Goal: Information Seeking & Learning: Learn about a topic

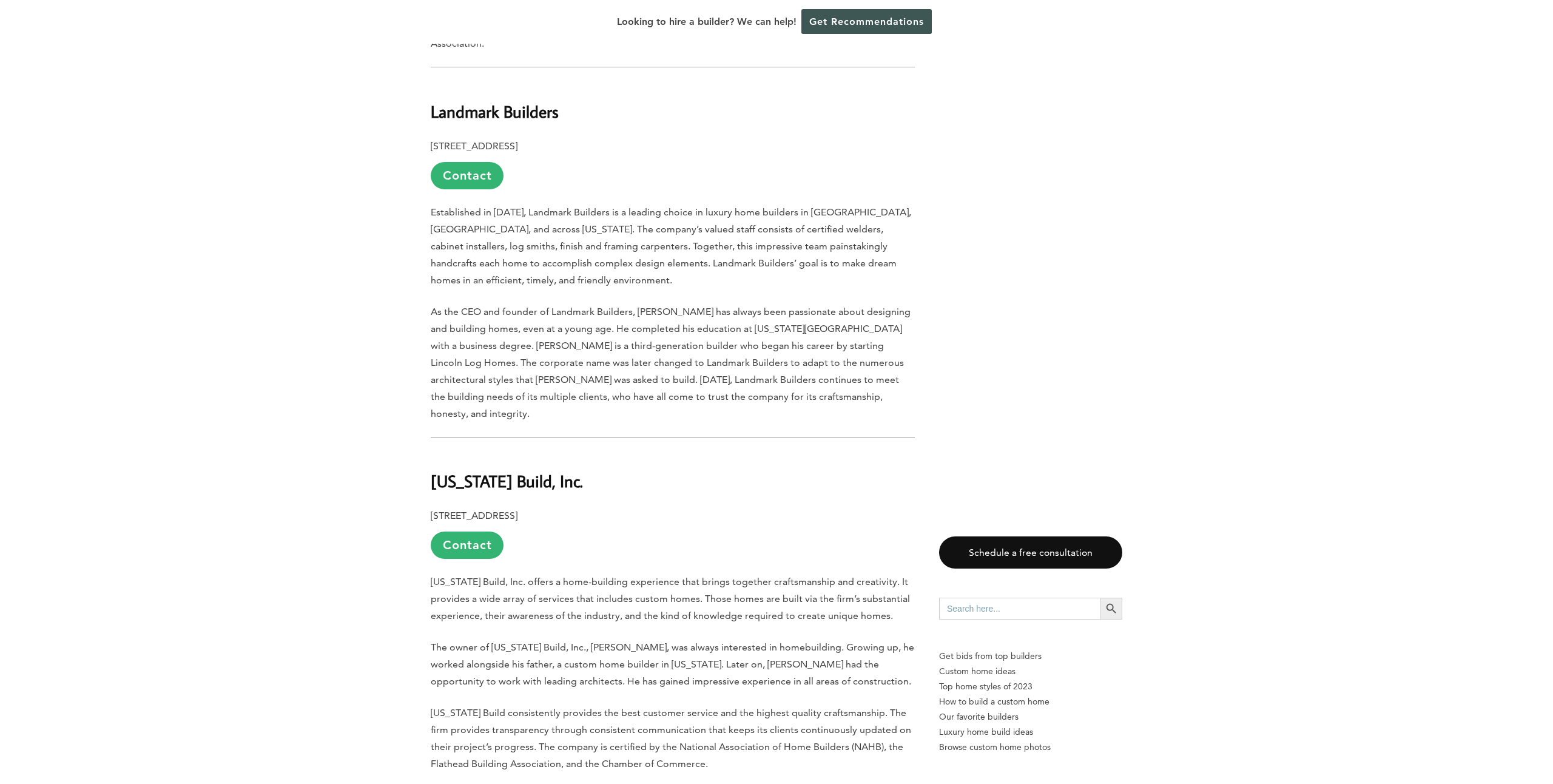
scroll to position [3120, 0]
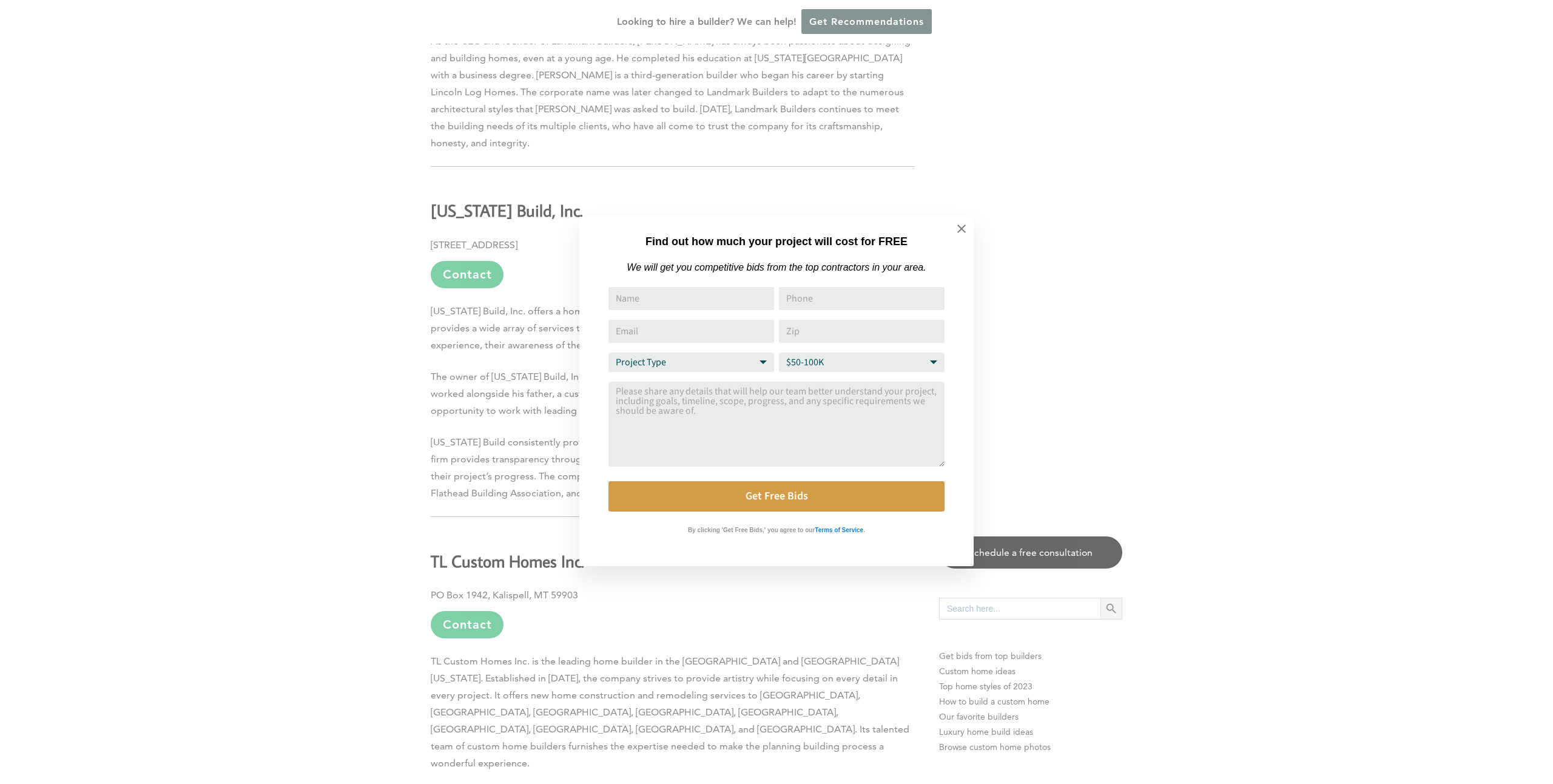
click at [397, 434] on div "Find out how much your project will cost for FREE We will get you competitive b…" at bounding box center [776, 392] width 1553 height 784
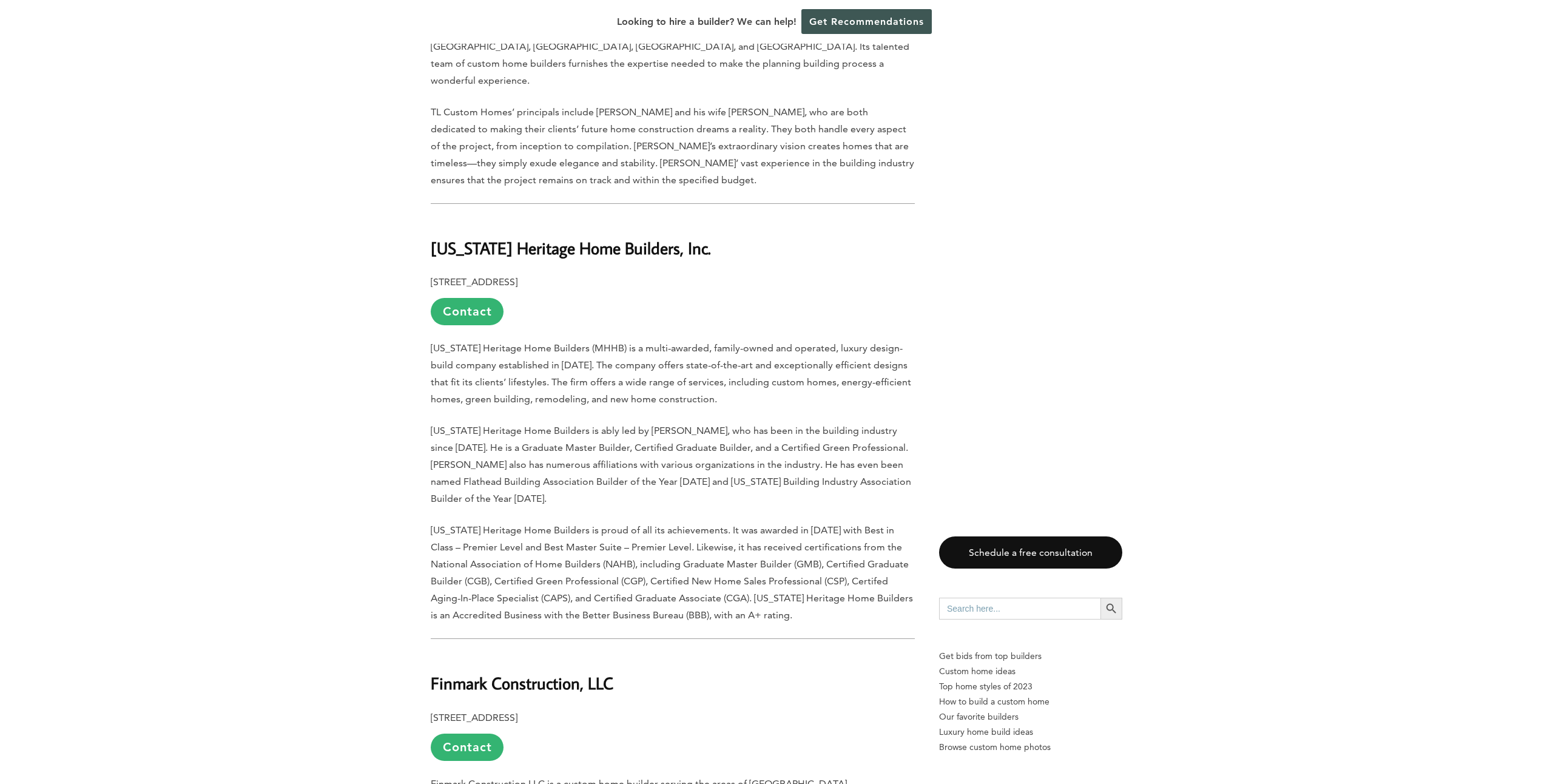
scroll to position [4010, 0]
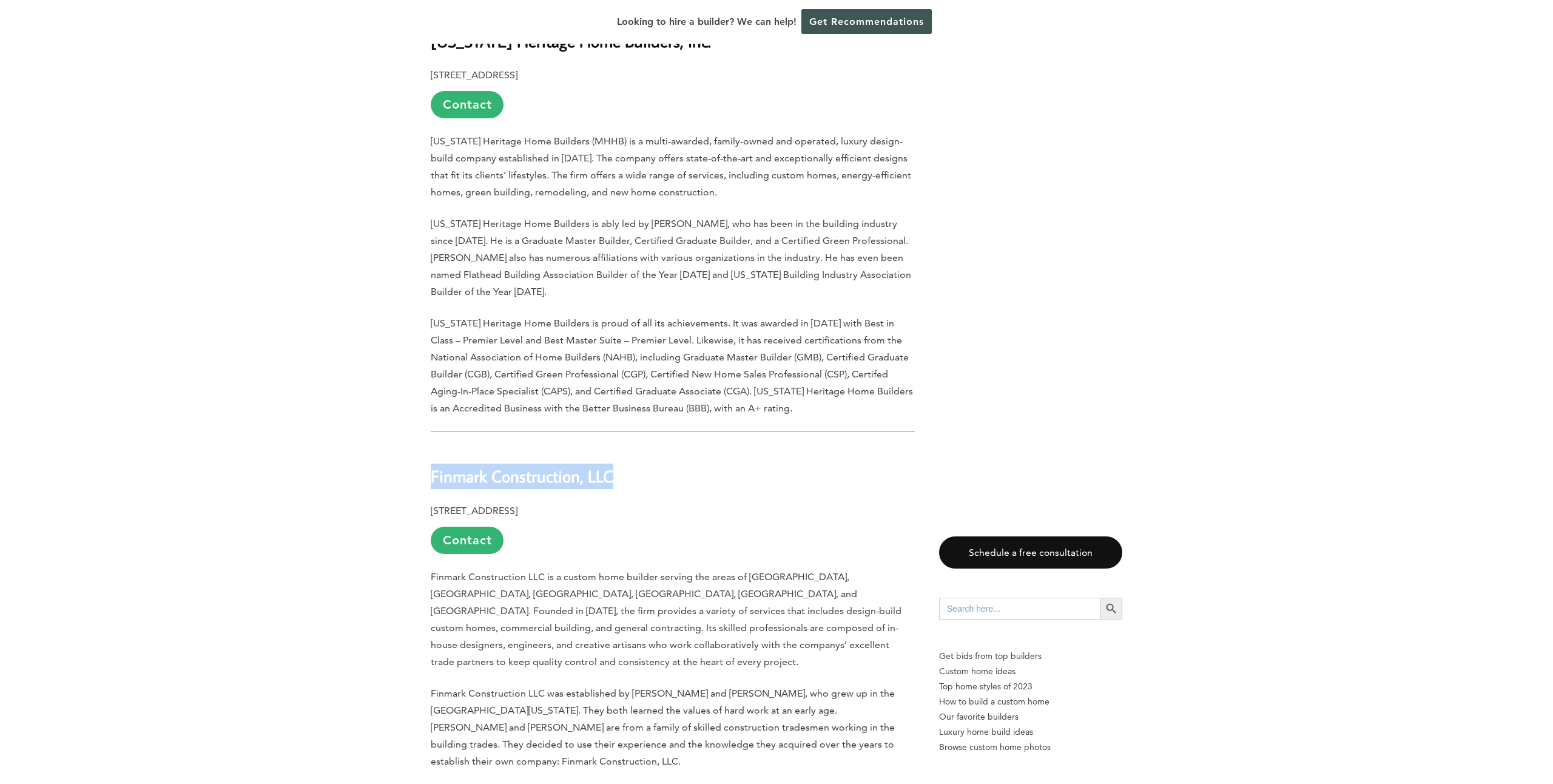
drag, startPoint x: 439, startPoint y: 258, endPoint x: 630, endPoint y: 260, distance: 191.0
copy b "Finmark Construction, LLC"
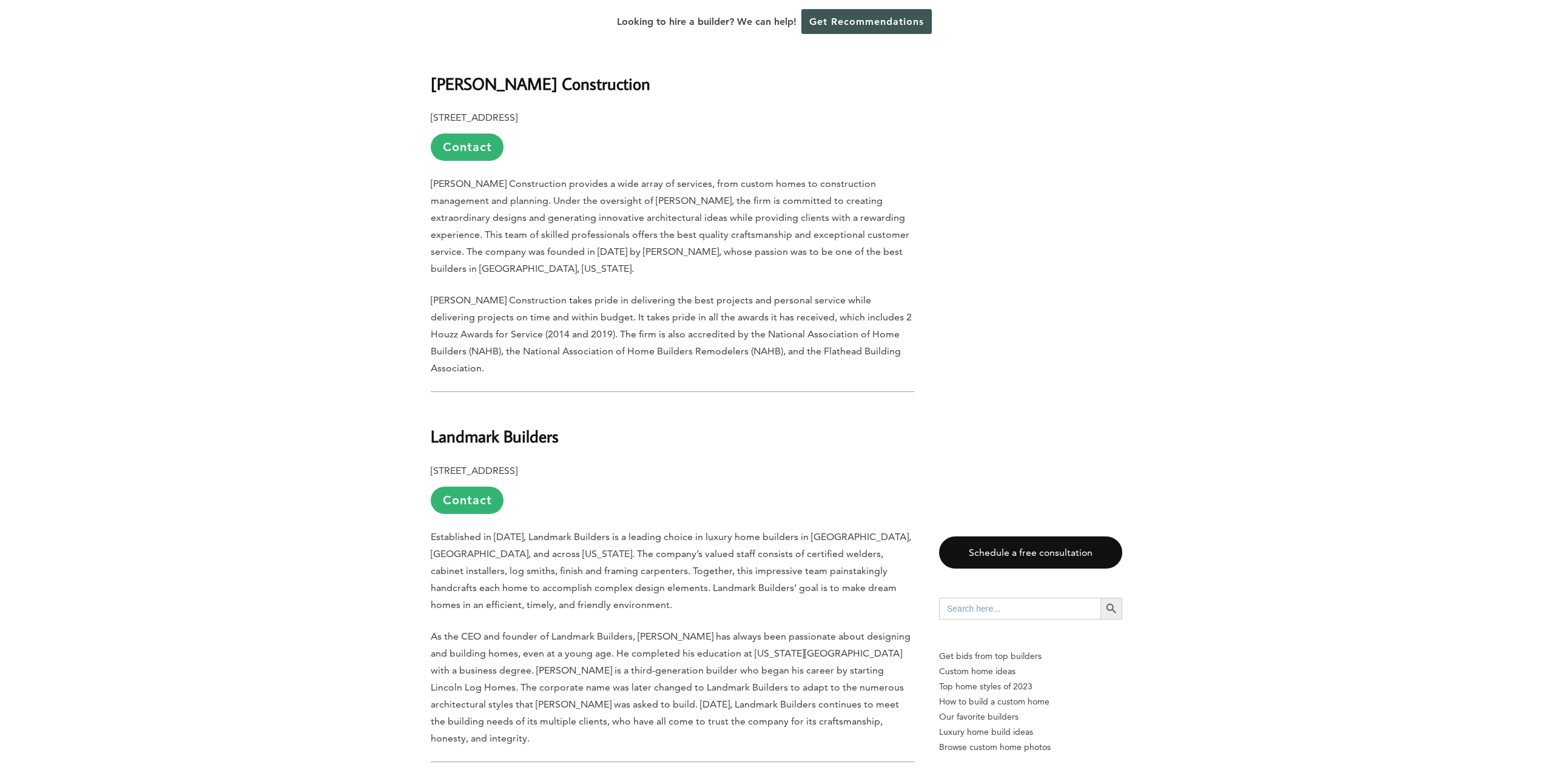
scroll to position [2523, 0]
drag, startPoint x: 564, startPoint y: 288, endPoint x: 430, endPoint y: 292, distance: 134.1
click at [431, 409] on h2 "Landmark Builders" at bounding box center [673, 430] width 484 height 42
copy b "Landmark Builders"
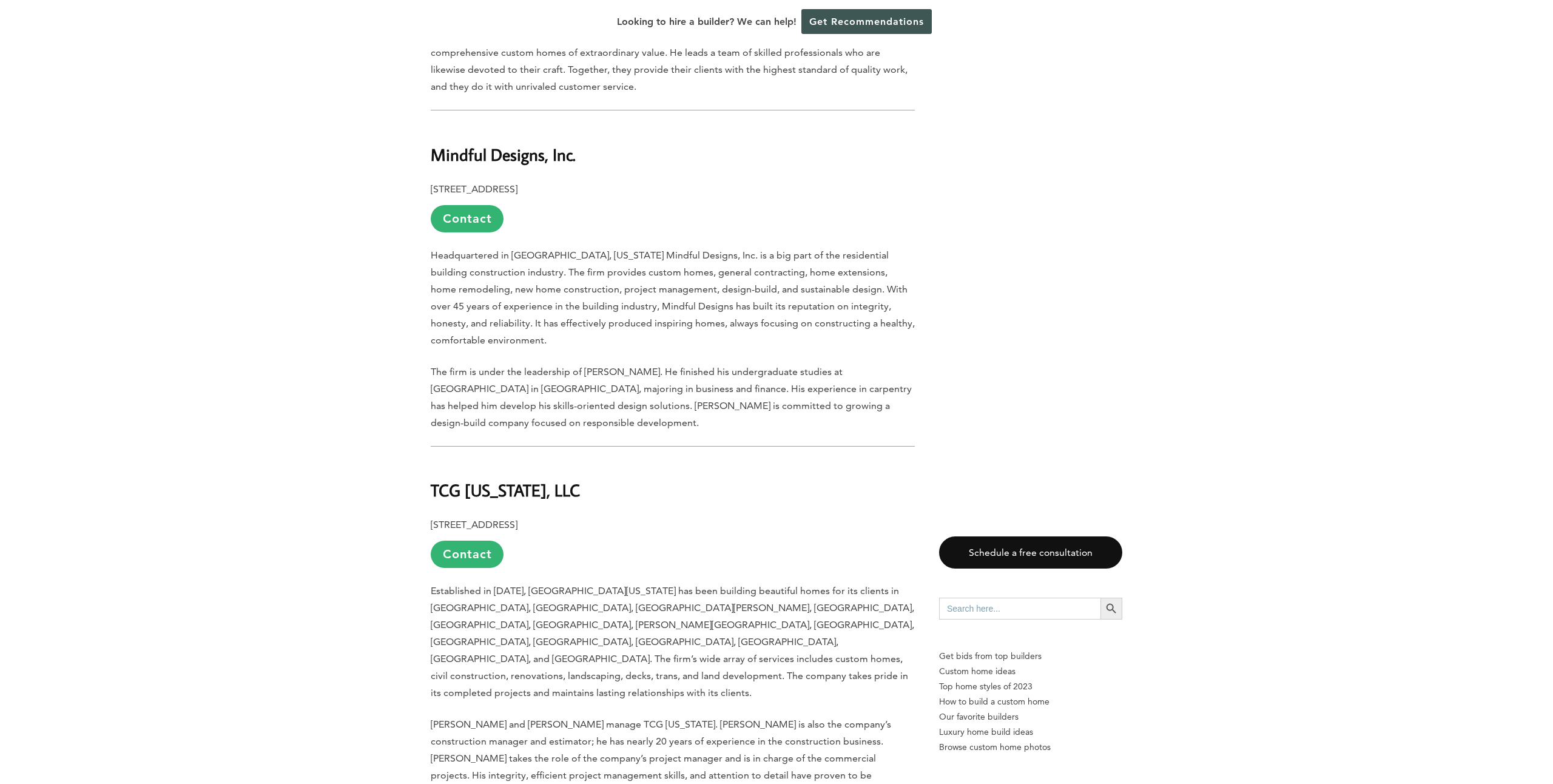
scroll to position [1701, 0]
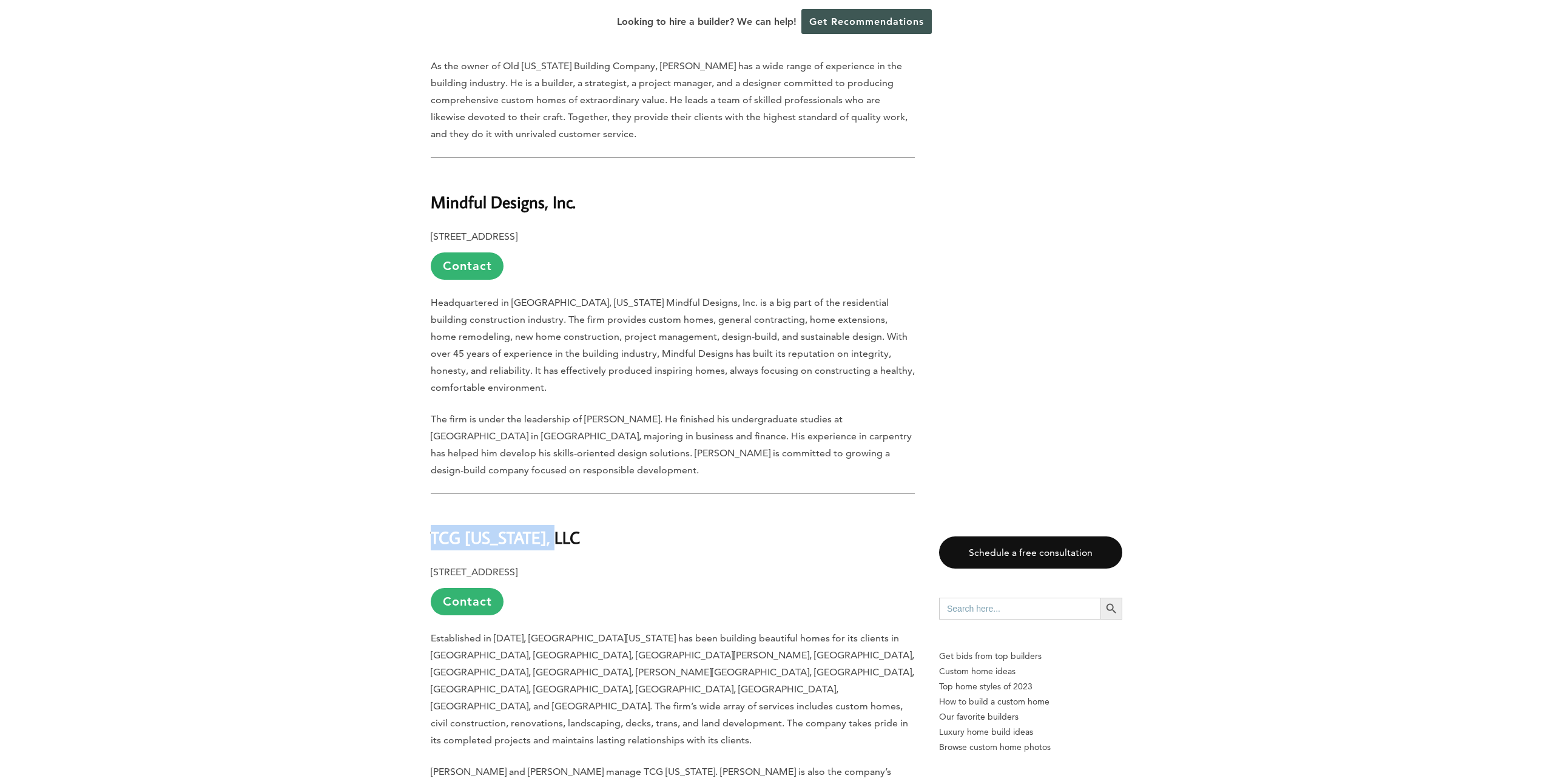
drag, startPoint x: 423, startPoint y: 477, endPoint x: 574, endPoint y: 469, distance: 151.2
copy b "TCG [US_STATE], LLC"
